Goal: Task Accomplishment & Management: Manage account settings

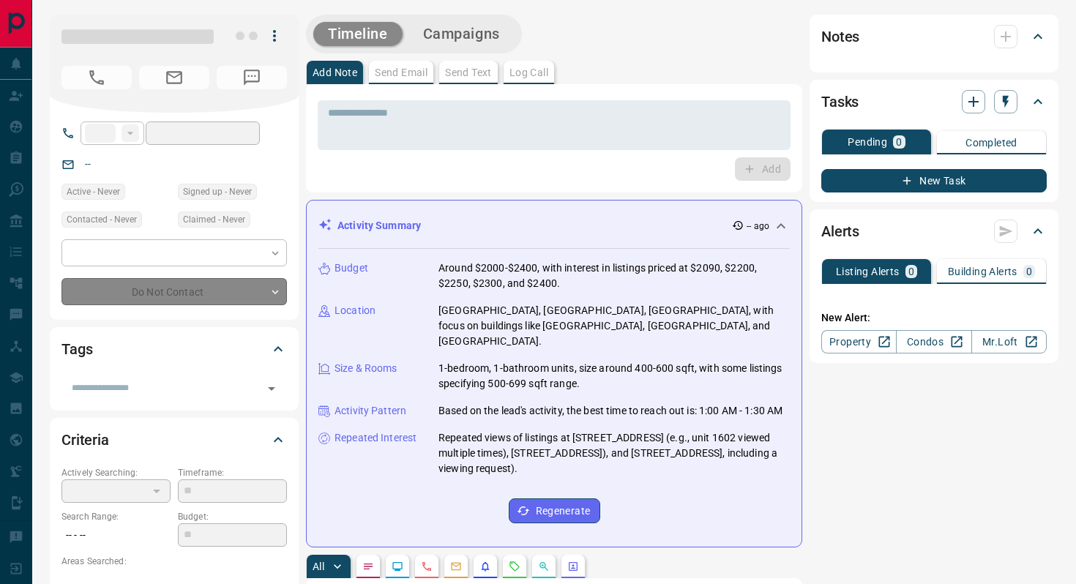
type input "**"
type input "**********"
type input "*"
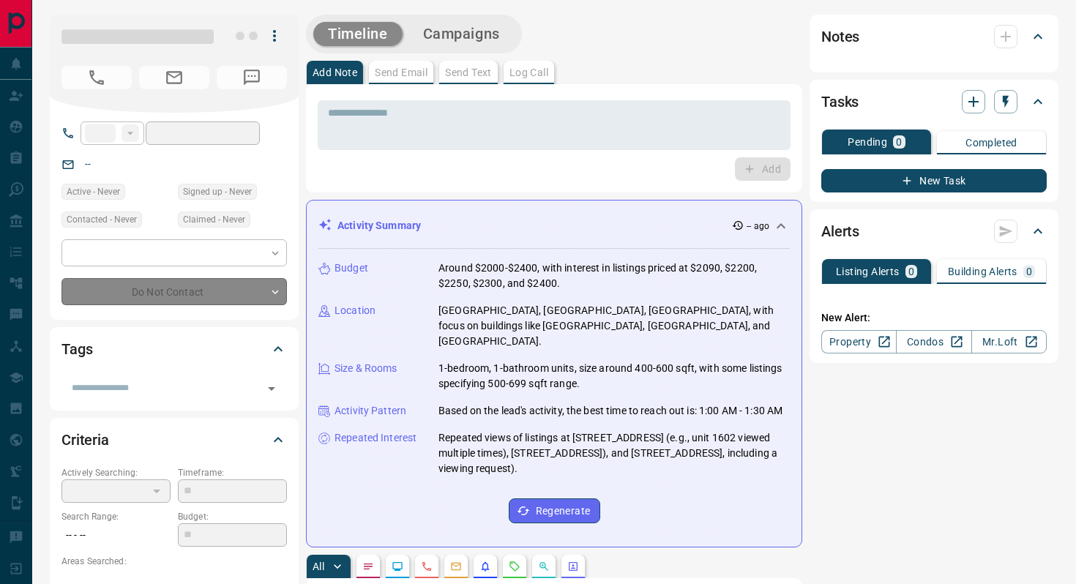
type input "**********"
type input "*******"
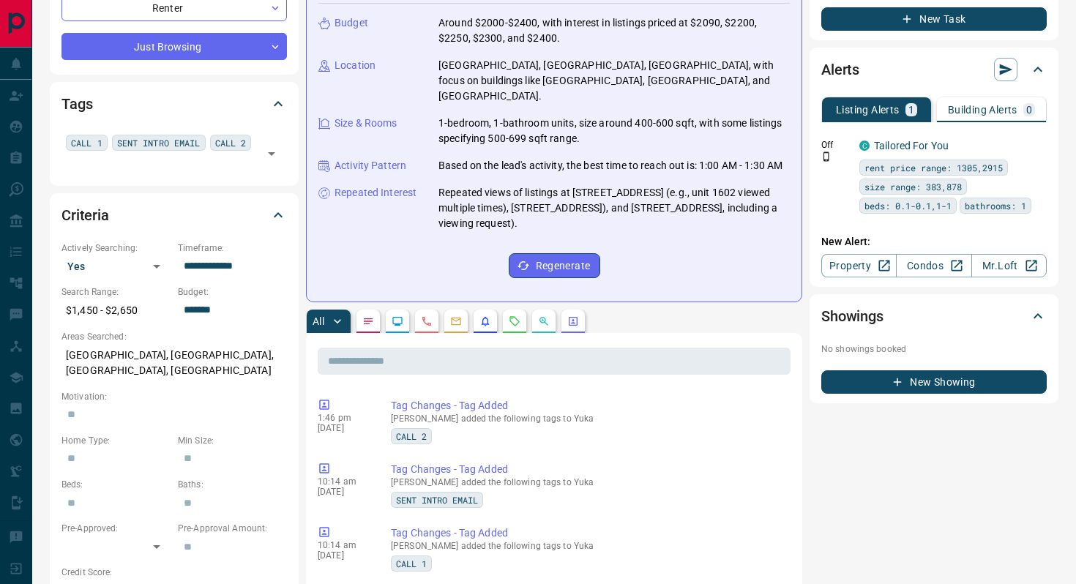
scroll to position [247, 0]
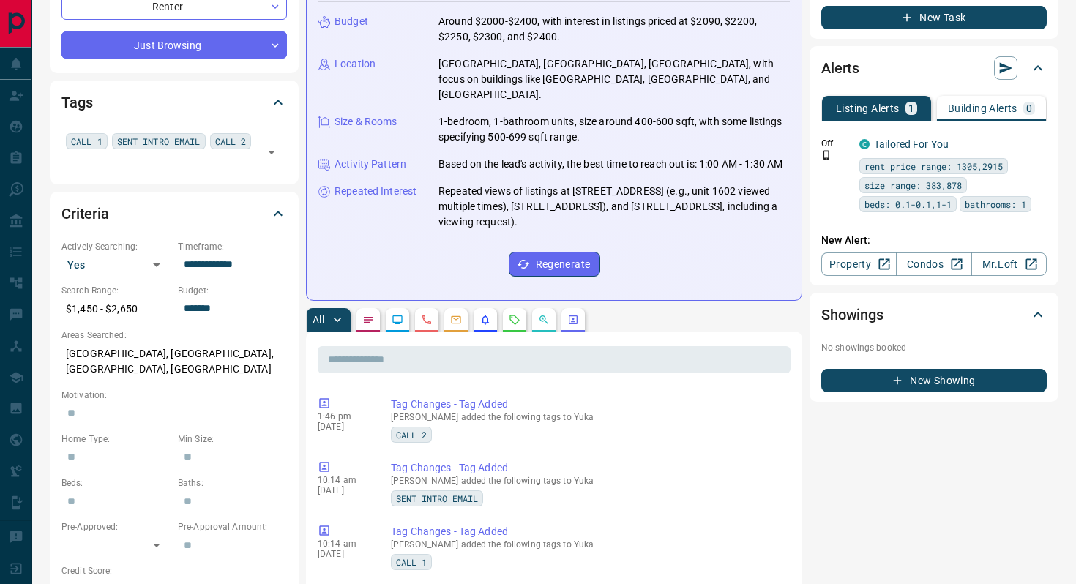
click at [511, 318] on icon "Requests" at bounding box center [515, 320] width 12 height 12
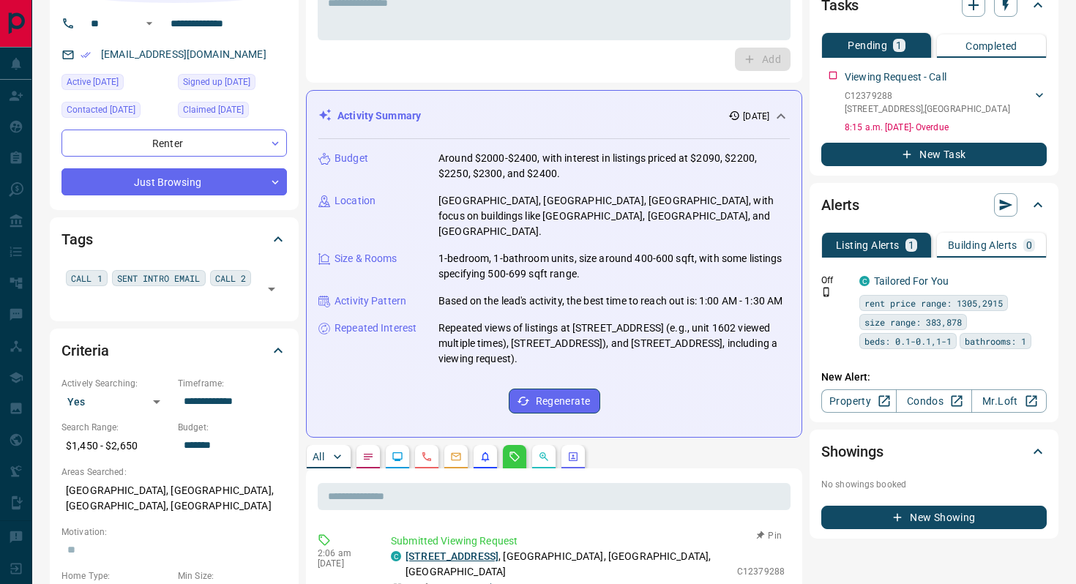
scroll to position [0, 0]
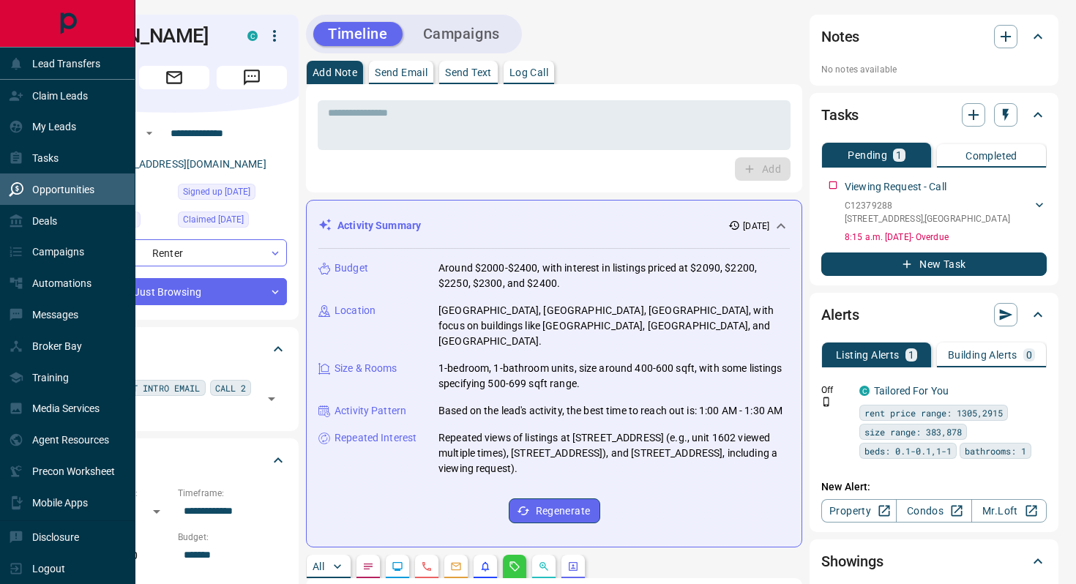
click at [48, 191] on p "Opportunities" at bounding box center [63, 190] width 62 height 12
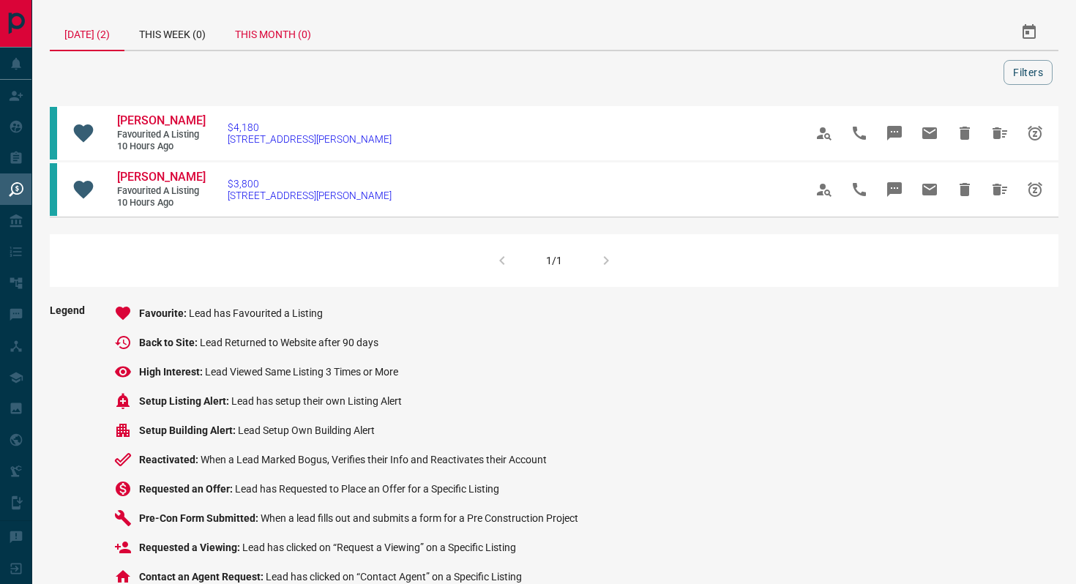
click at [274, 30] on div "This Month (0)" at bounding box center [272, 32] width 105 height 35
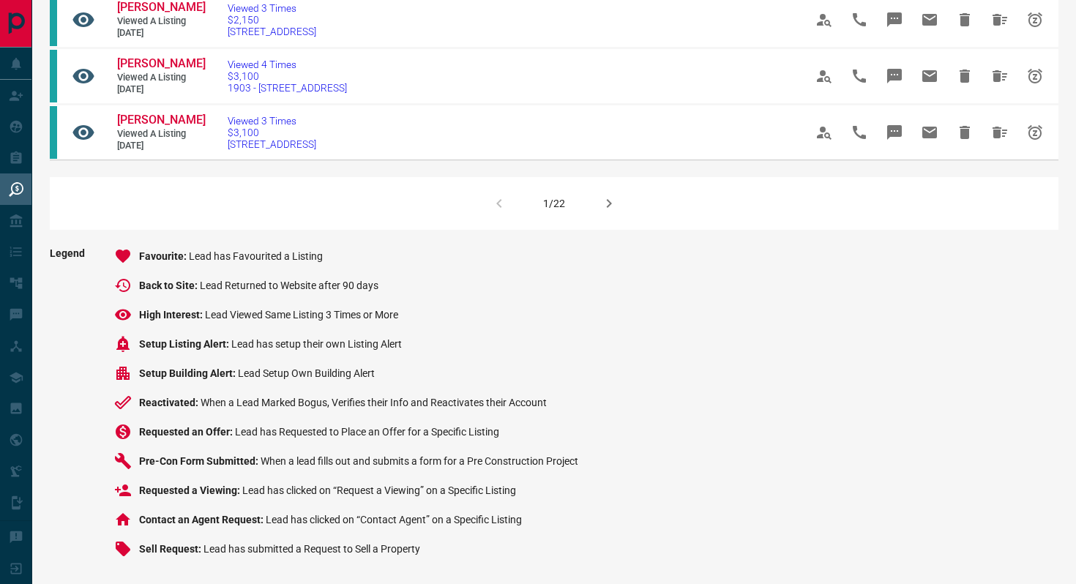
scroll to position [1061, 0]
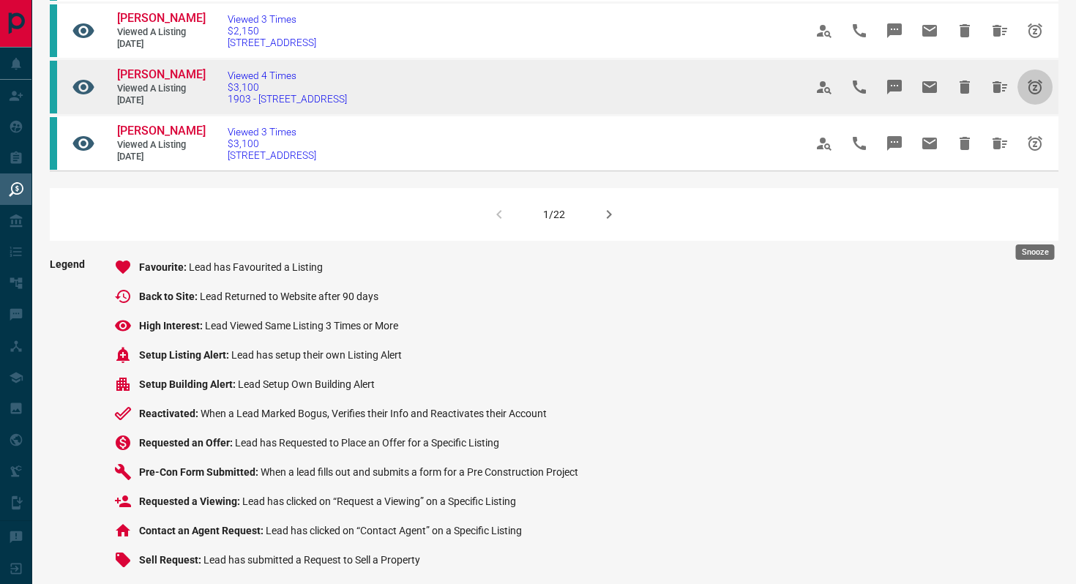
click at [1037, 96] on icon "Snooze" at bounding box center [1035, 87] width 18 height 18
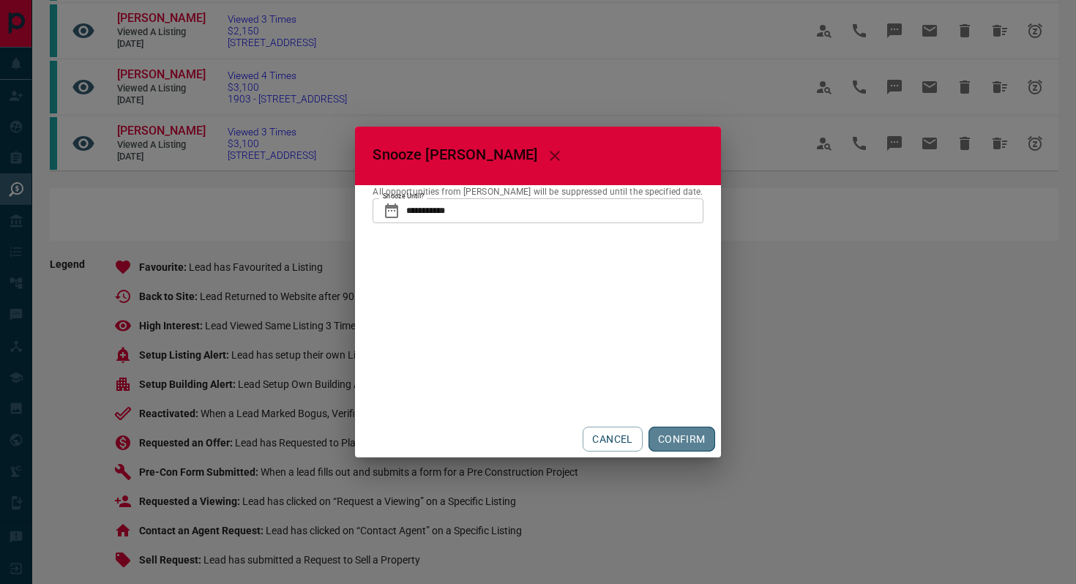
click at [692, 435] on button "CONFIRM" at bounding box center [681, 439] width 67 height 25
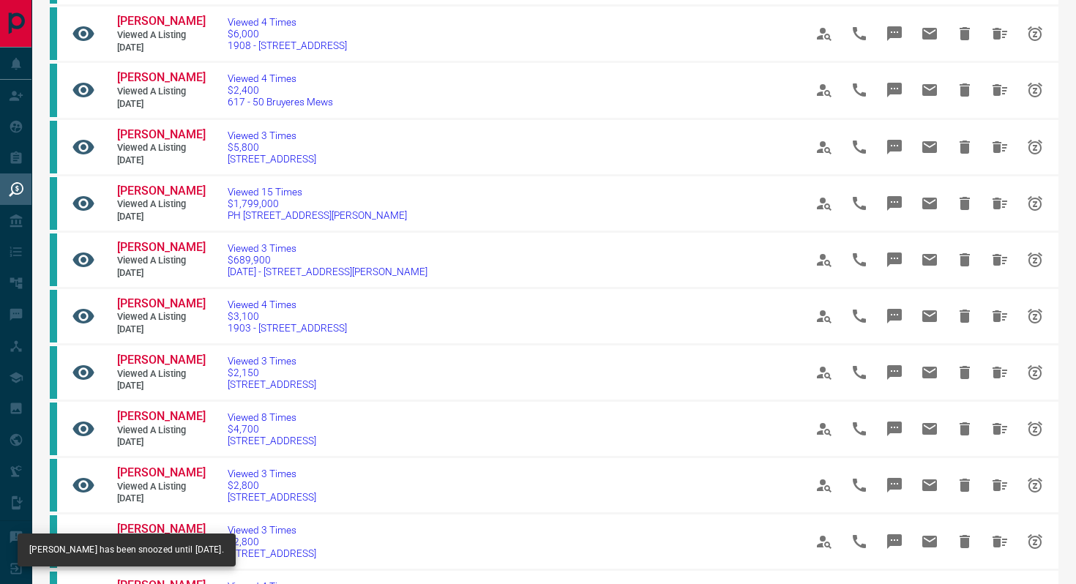
scroll to position [1068, 0]
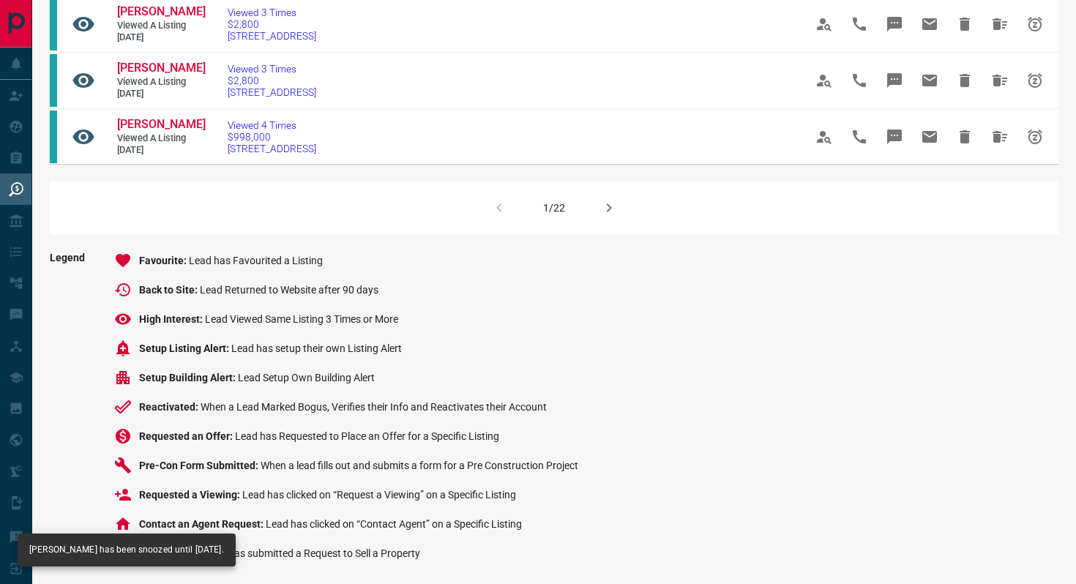
click at [609, 225] on button "button" at bounding box center [608, 207] width 35 height 35
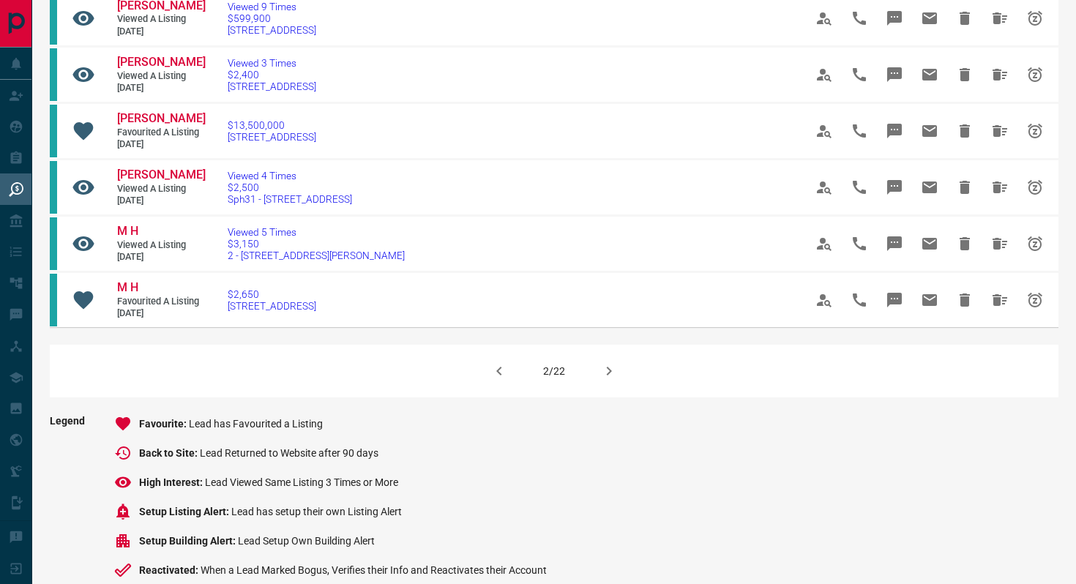
scroll to position [905, 0]
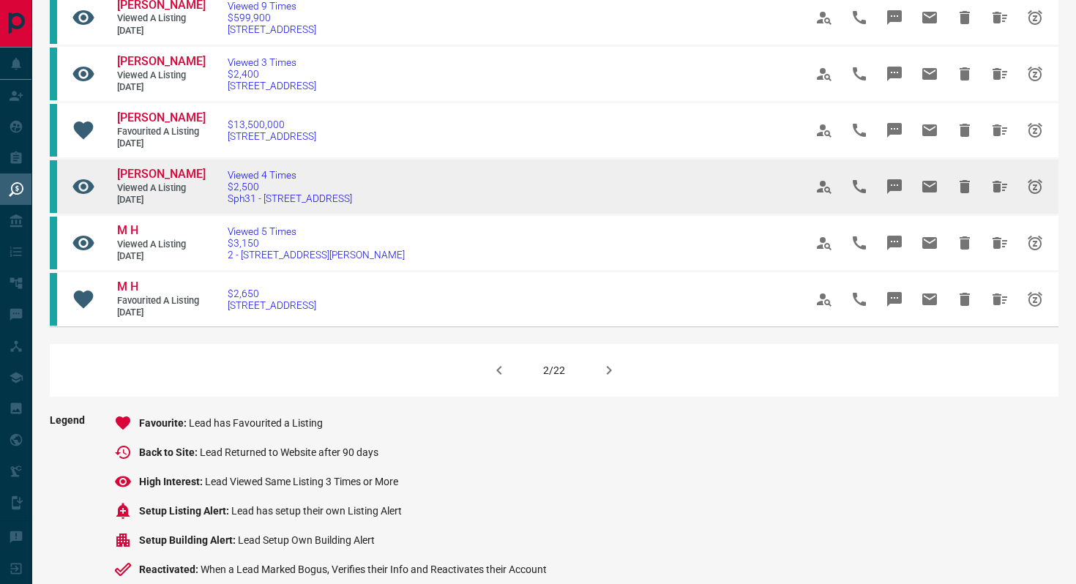
click at [1024, 204] on button "Snooze" at bounding box center [1034, 186] width 35 height 35
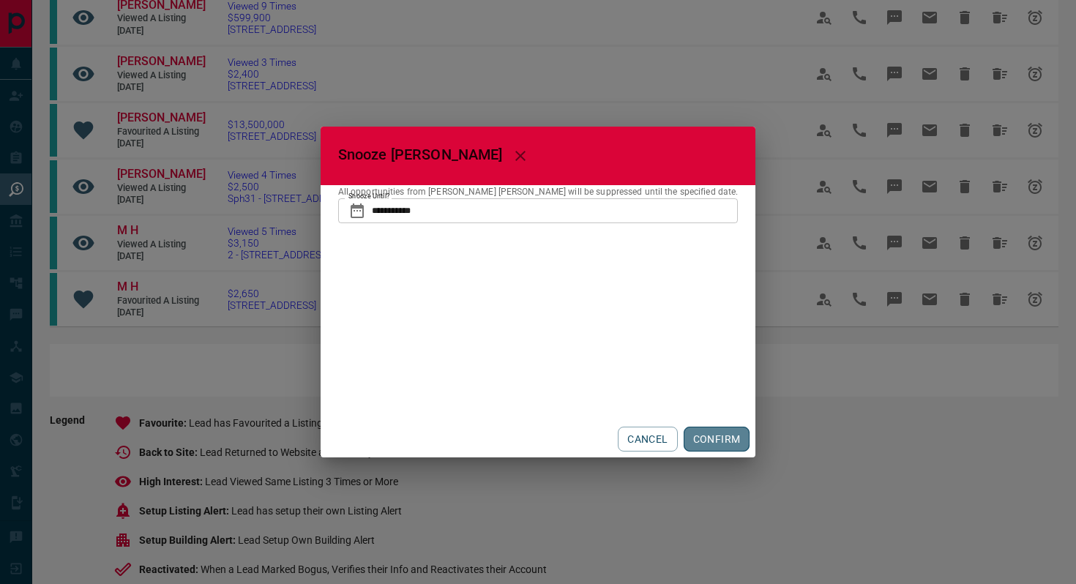
click at [683, 440] on button "CONFIRM" at bounding box center [716, 439] width 67 height 25
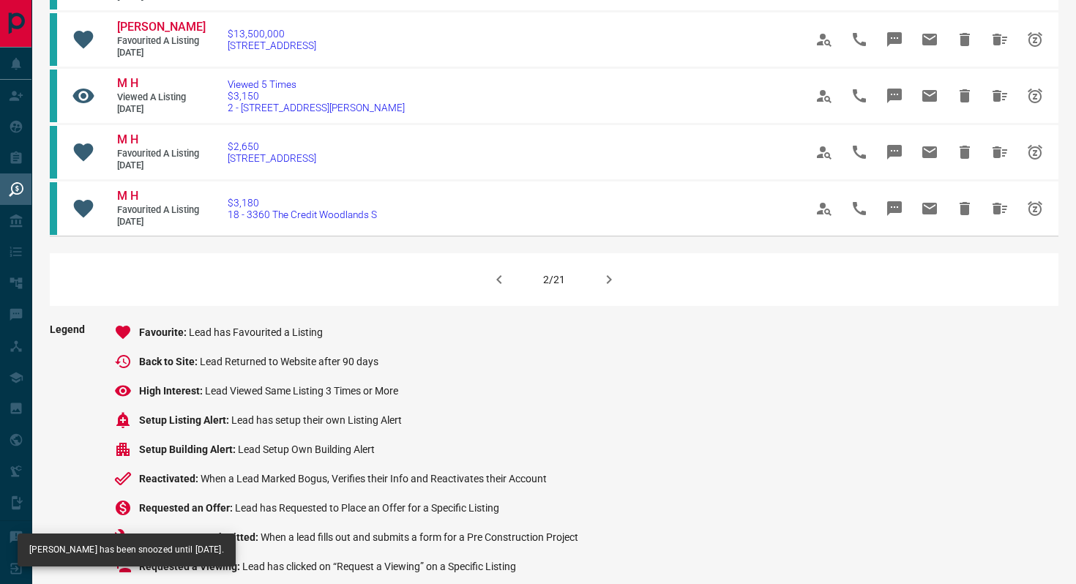
scroll to position [1005, 0]
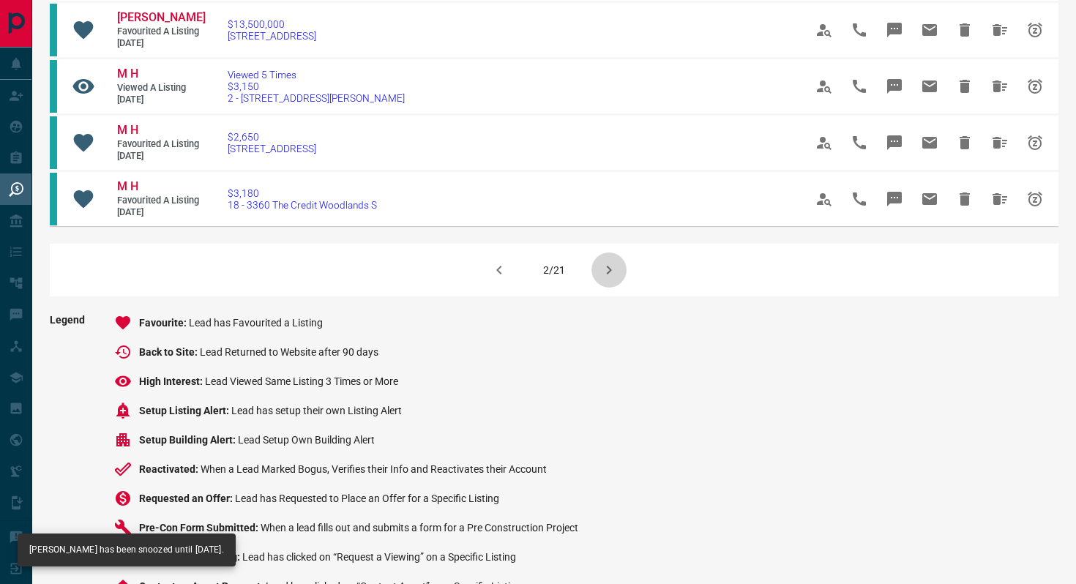
click at [613, 279] on icon "button" at bounding box center [609, 270] width 18 height 18
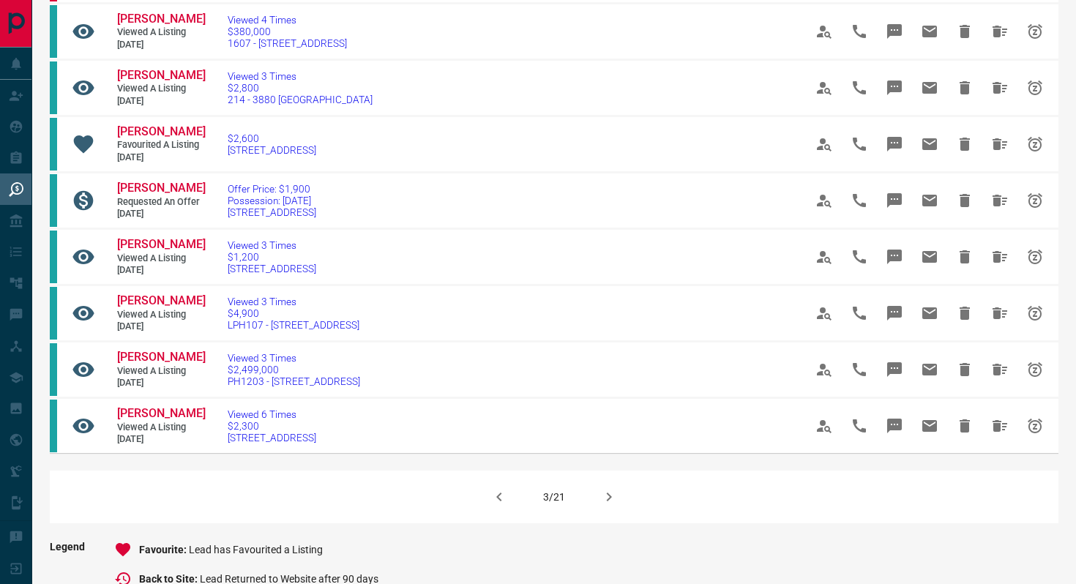
scroll to position [780, 0]
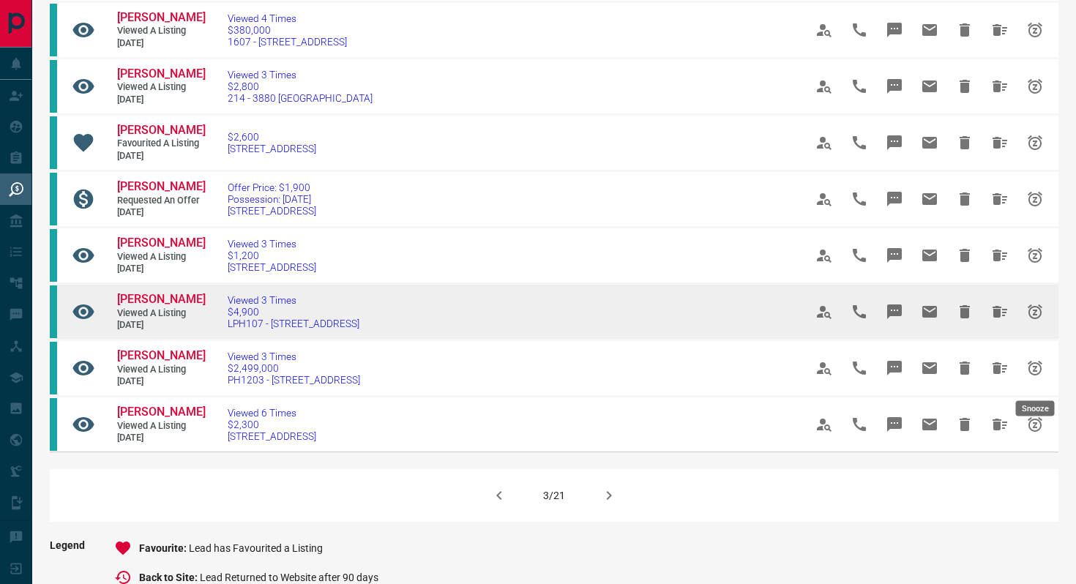
click at [1033, 320] on icon "Snooze" at bounding box center [1035, 312] width 18 height 18
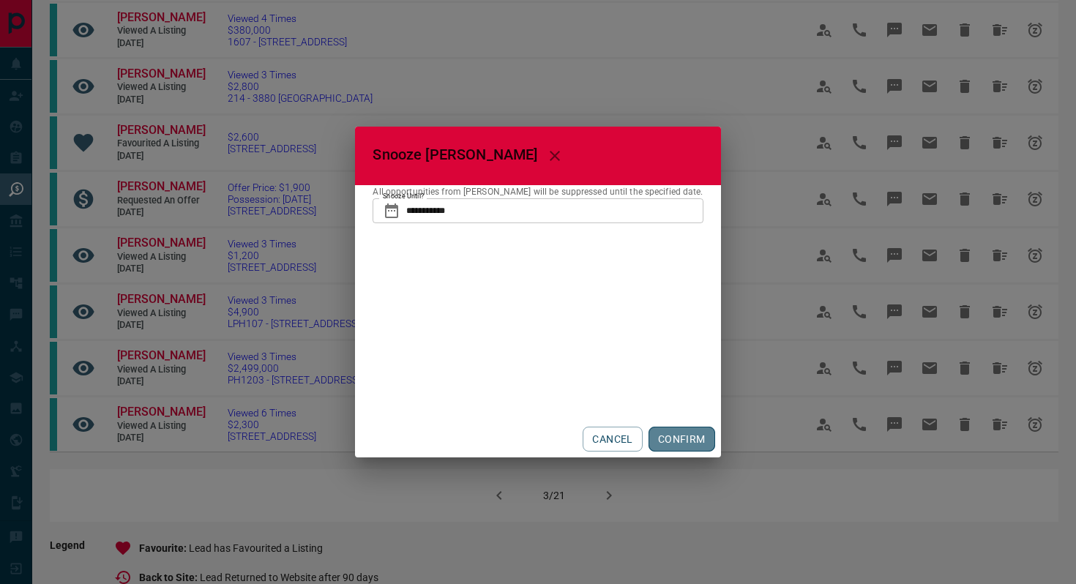
click at [688, 446] on button "CONFIRM" at bounding box center [681, 439] width 67 height 25
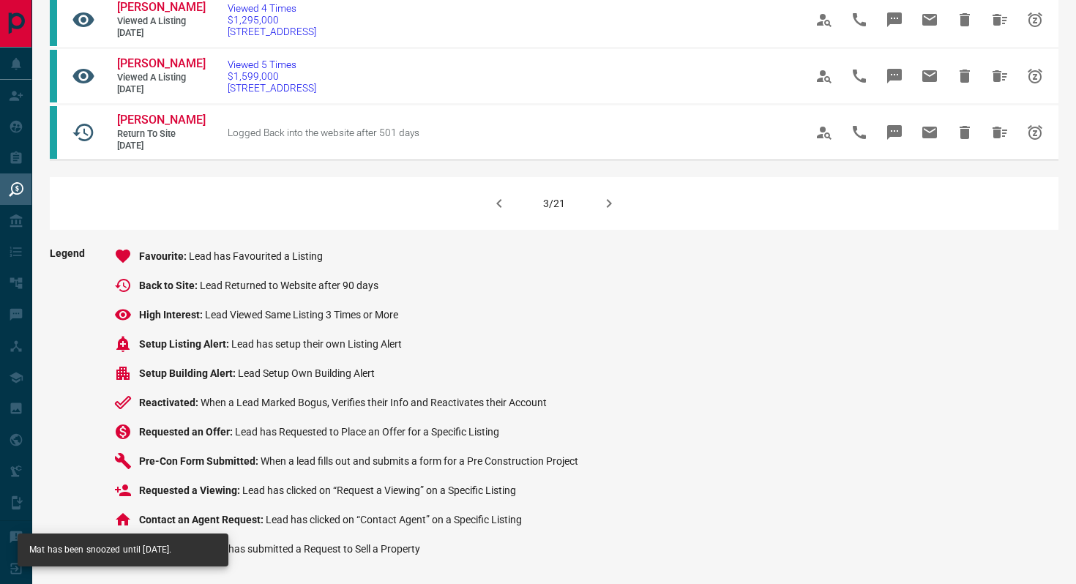
scroll to position [1127, 0]
click at [601, 212] on icon "button" at bounding box center [609, 204] width 18 height 18
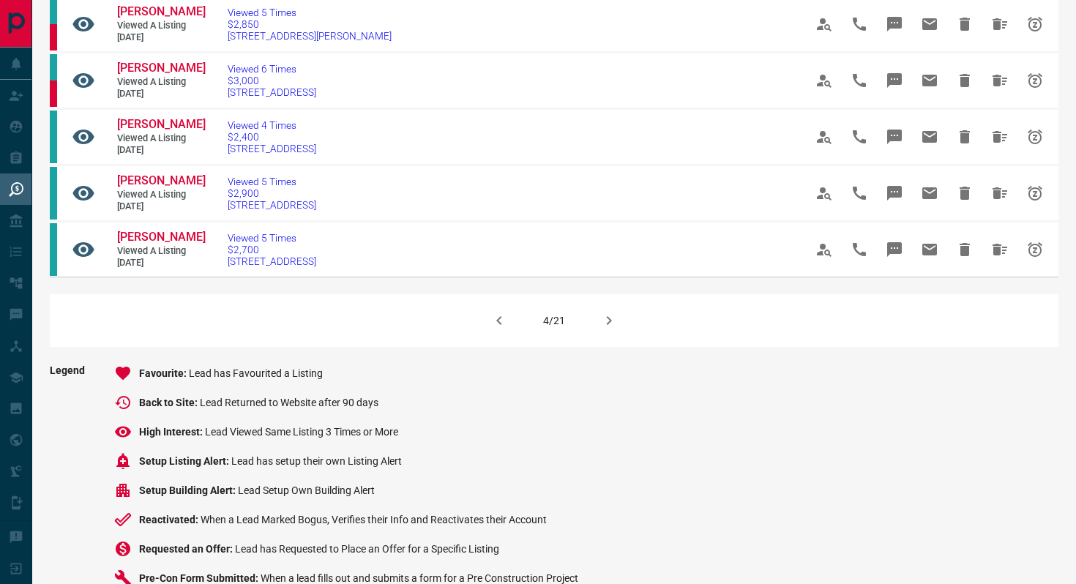
scroll to position [1030, 0]
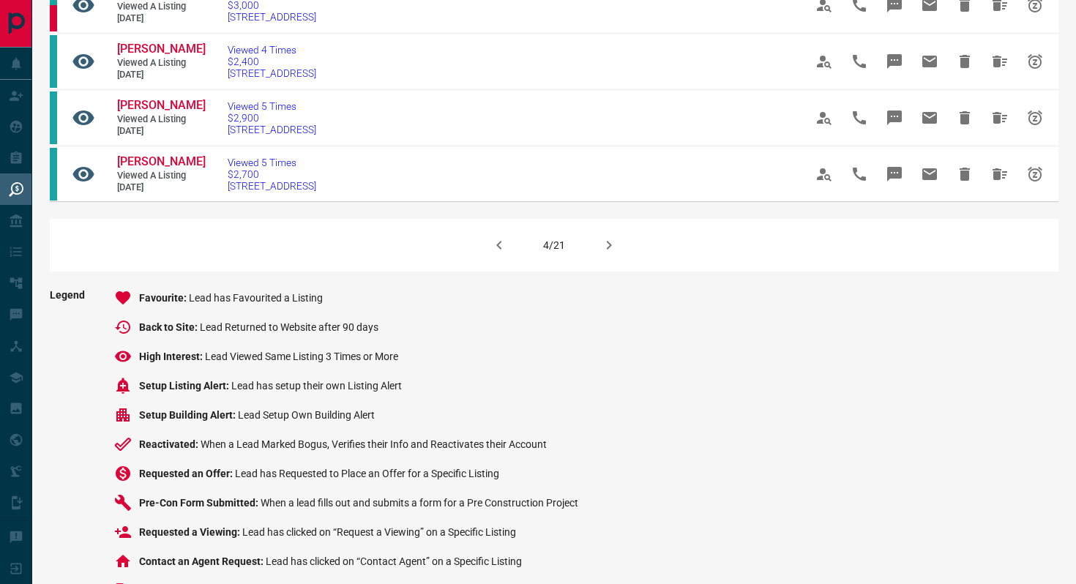
click at [608, 254] on icon "button" at bounding box center [609, 245] width 18 height 18
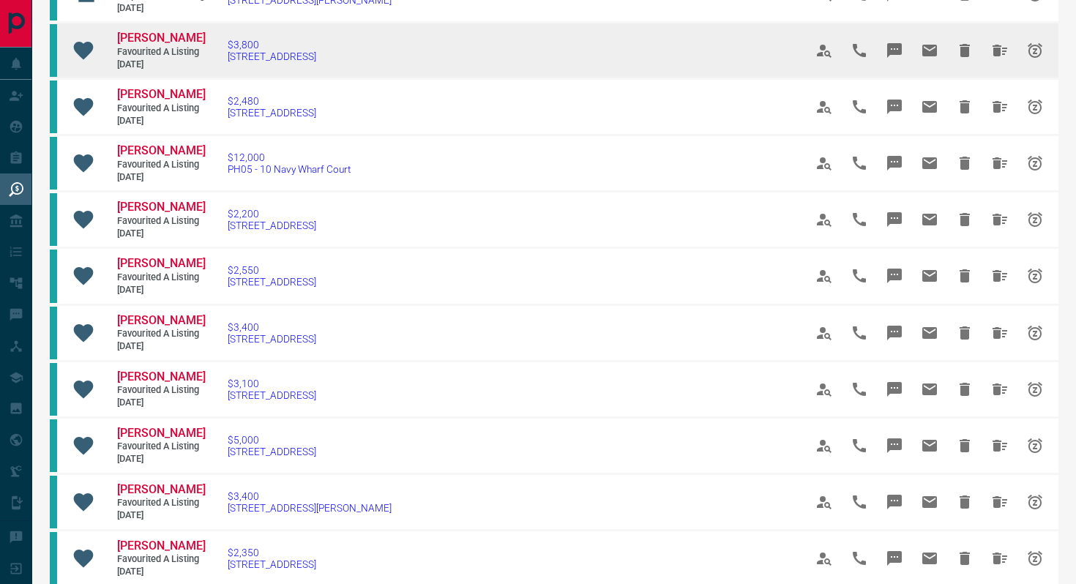
scroll to position [675, 0]
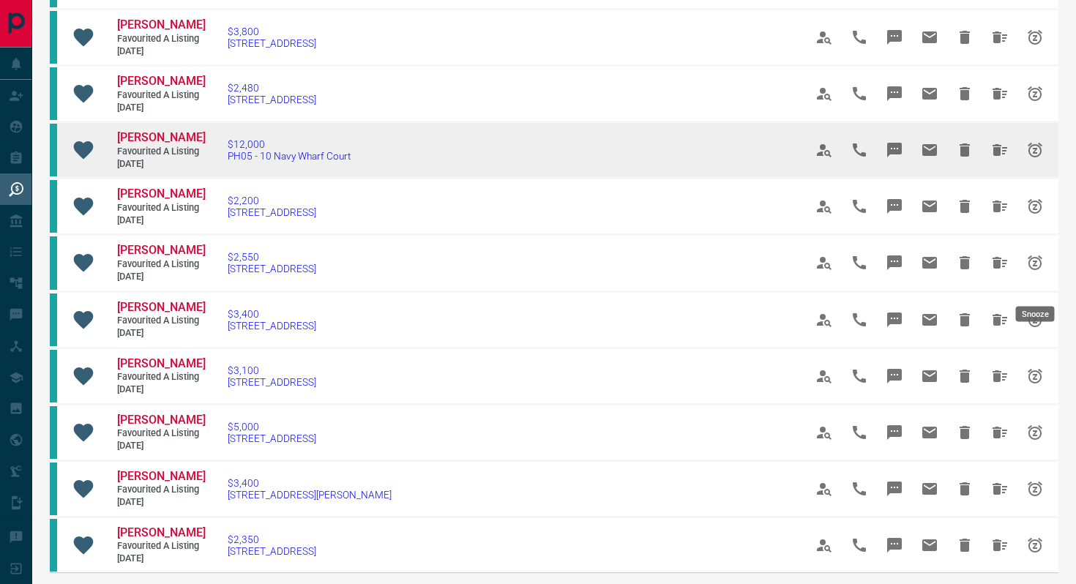
click at [1038, 159] on icon "Snooze" at bounding box center [1035, 150] width 18 height 18
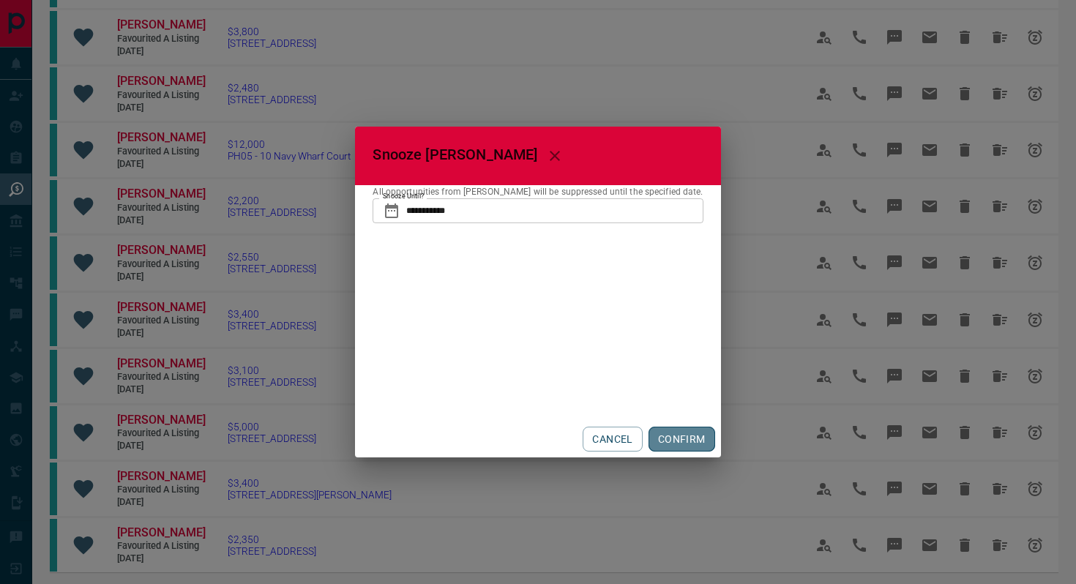
click at [658, 439] on button "CONFIRM" at bounding box center [681, 439] width 67 height 25
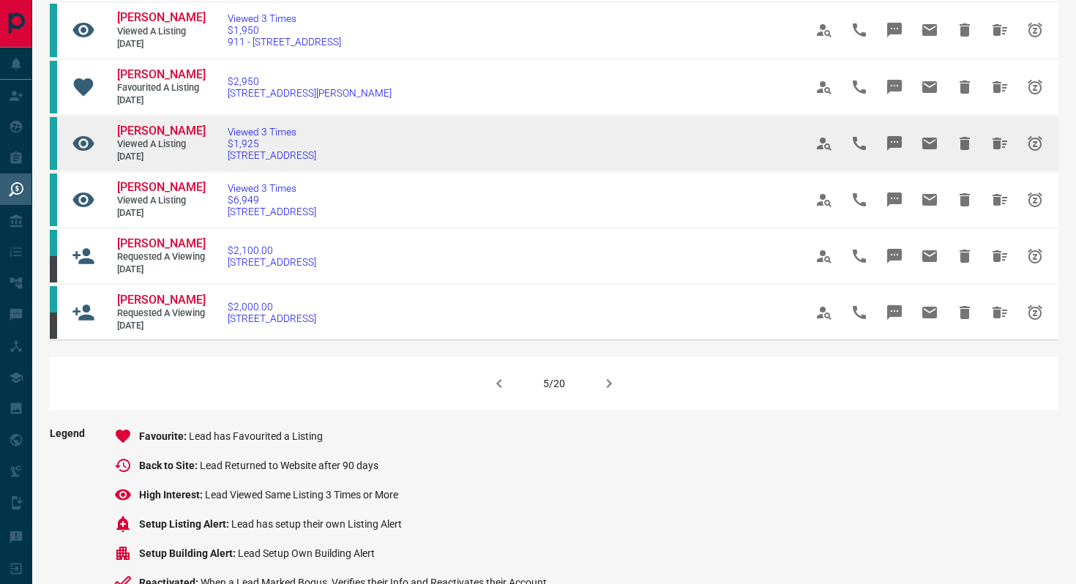
scroll to position [923, 0]
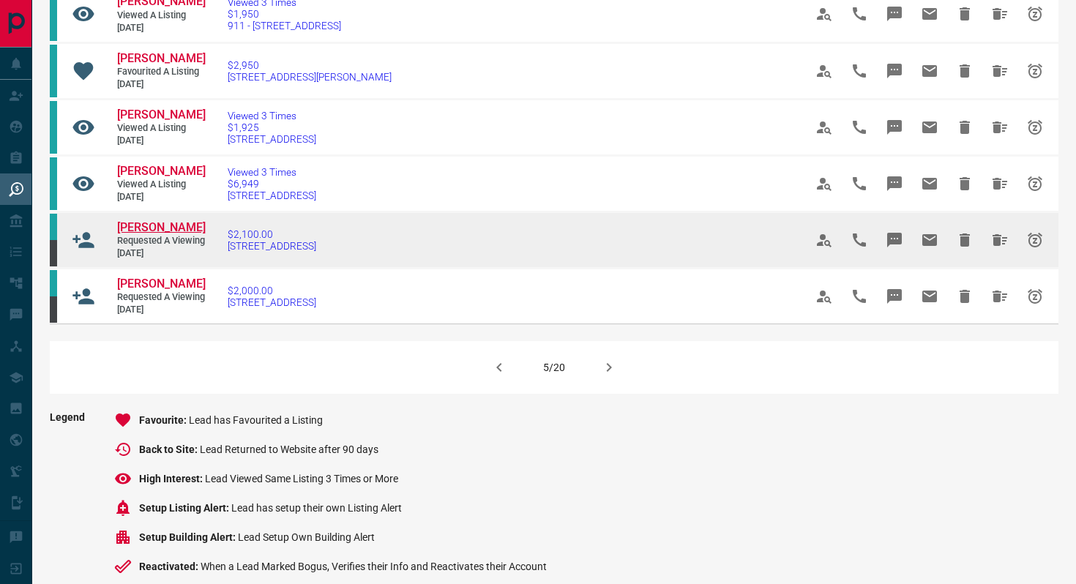
click at [146, 234] on span "[PERSON_NAME]" at bounding box center [161, 227] width 89 height 14
click at [1040, 247] on icon "Snooze" at bounding box center [1034, 240] width 15 height 15
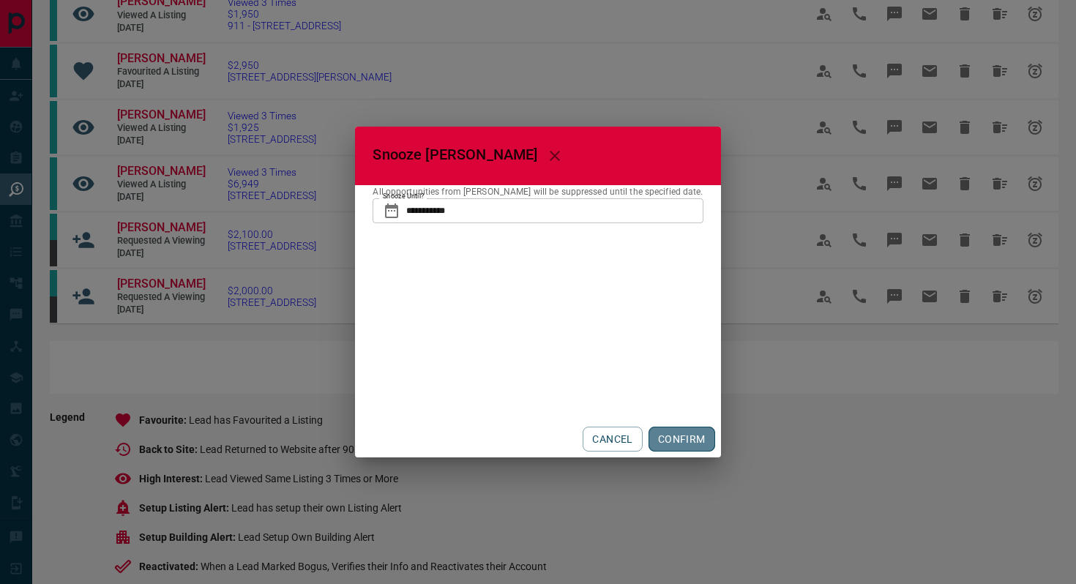
click at [664, 435] on button "CONFIRM" at bounding box center [681, 439] width 67 height 25
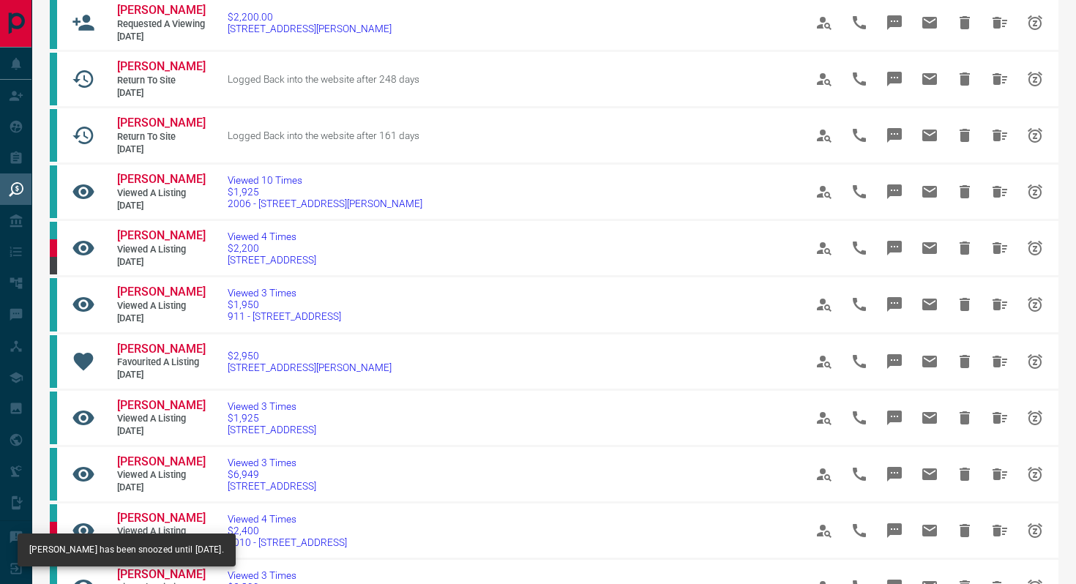
scroll to position [634, 0]
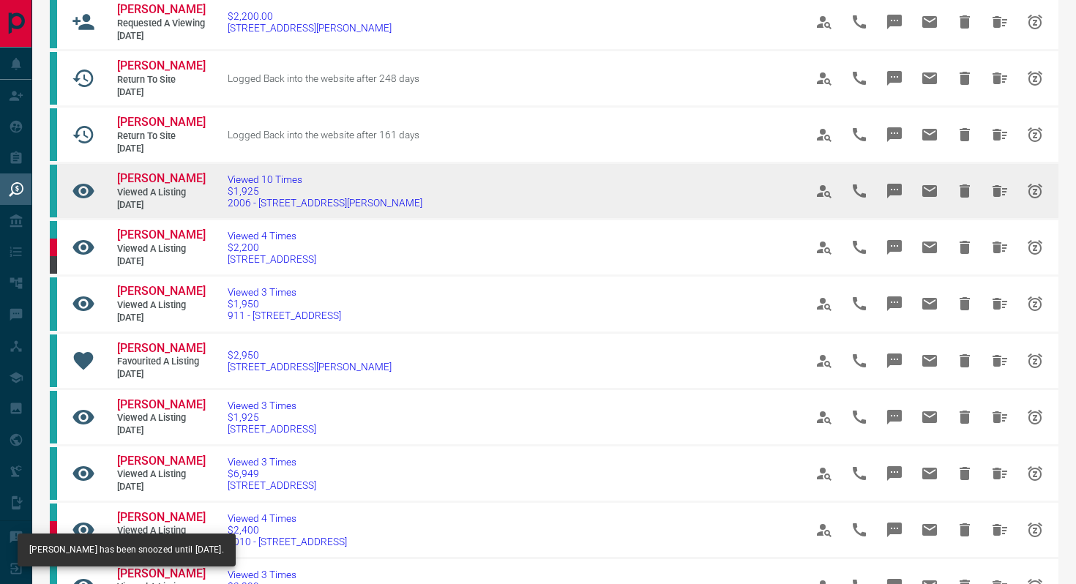
click at [1038, 200] on icon "Snooze" at bounding box center [1035, 191] width 18 height 18
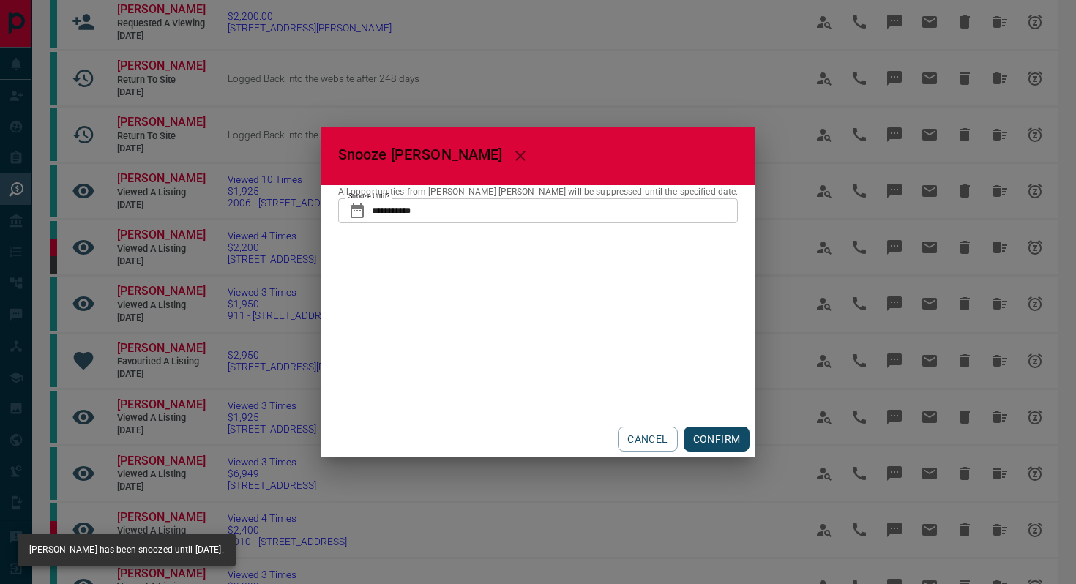
click at [683, 435] on button "CONFIRM" at bounding box center [716, 439] width 67 height 25
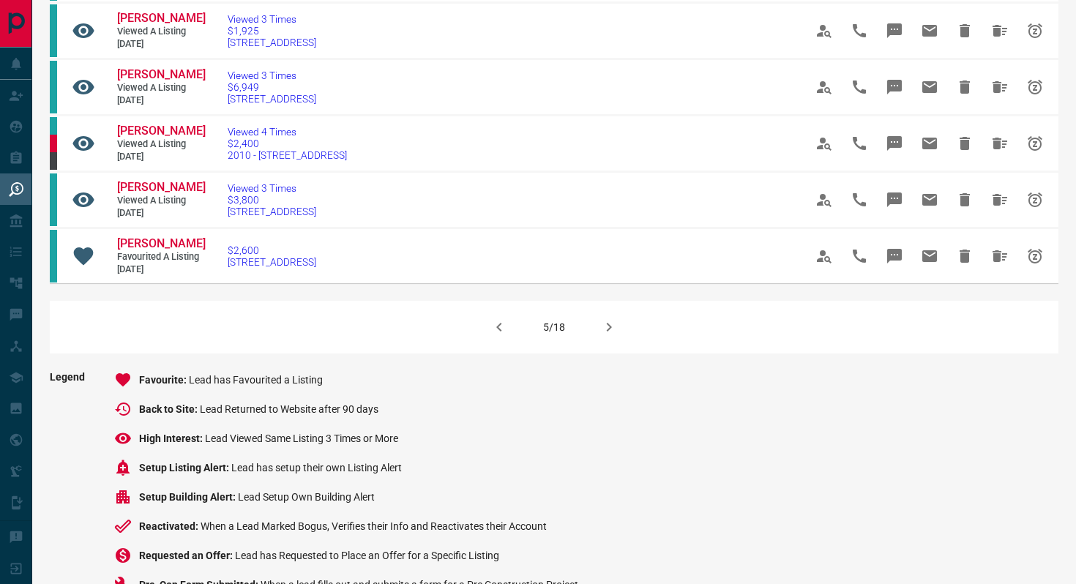
scroll to position [967, 0]
